Goal: Information Seeking & Learning: Learn about a topic

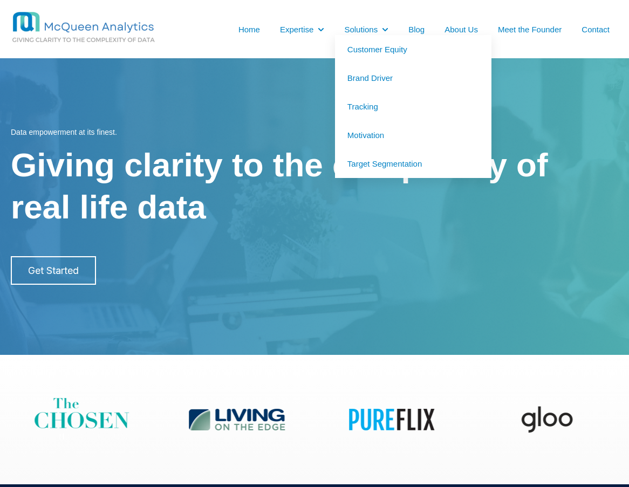
click at [363, 108] on link "Tracking" at bounding box center [413, 106] width 156 height 29
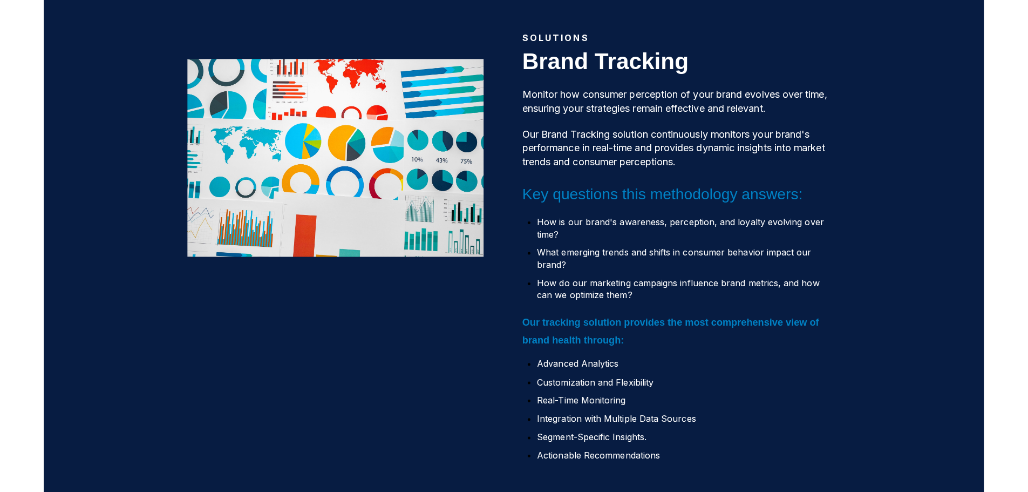
scroll to position [108, 0]
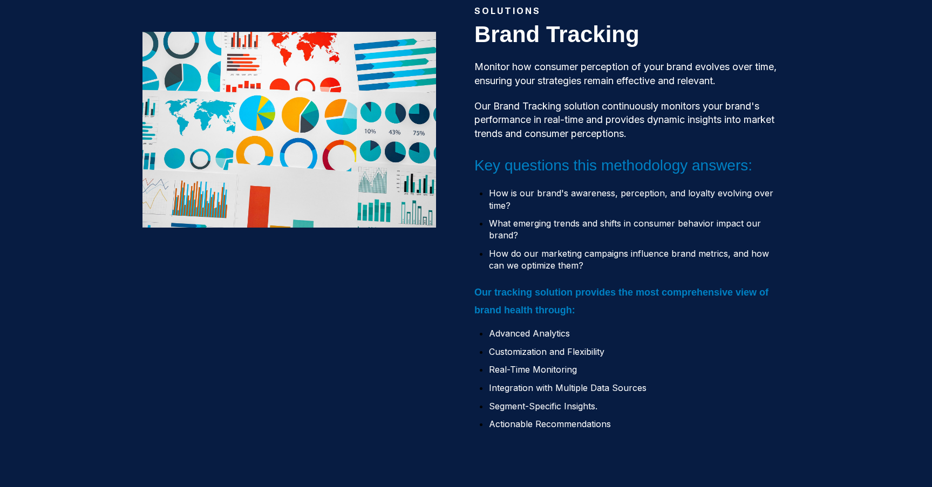
drag, startPoint x: 74, startPoint y: 296, endPoint x: 114, endPoint y: 267, distance: 49.0
click at [74, 296] on div "solutions Brand Tracking Monitor how consumer perception of your brand evolves …" at bounding box center [466, 223] width 932 height 546
click at [80, 142] on div "solutions Brand Tracking Monitor how consumer perception of your brand evolves …" at bounding box center [466, 223] width 932 height 546
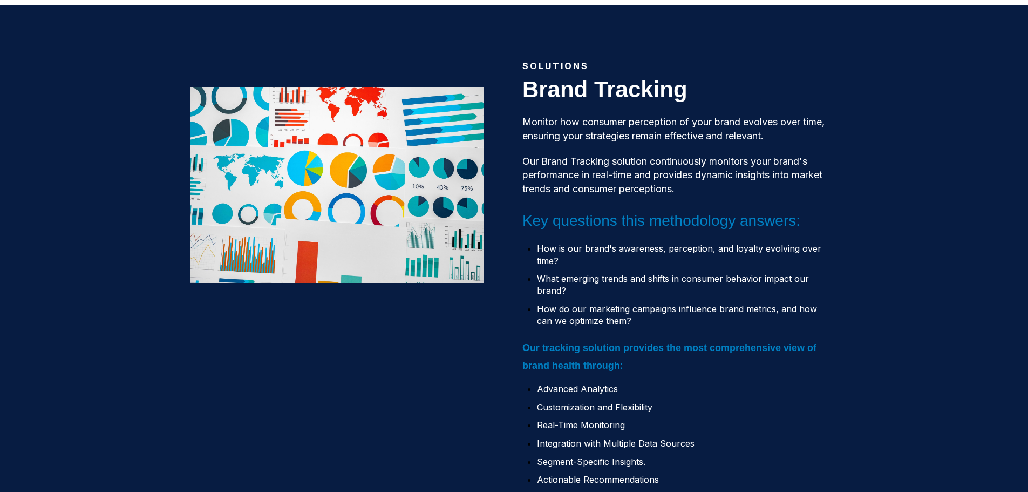
scroll to position [0, 0]
